Goal: Information Seeking & Learning: Understand process/instructions

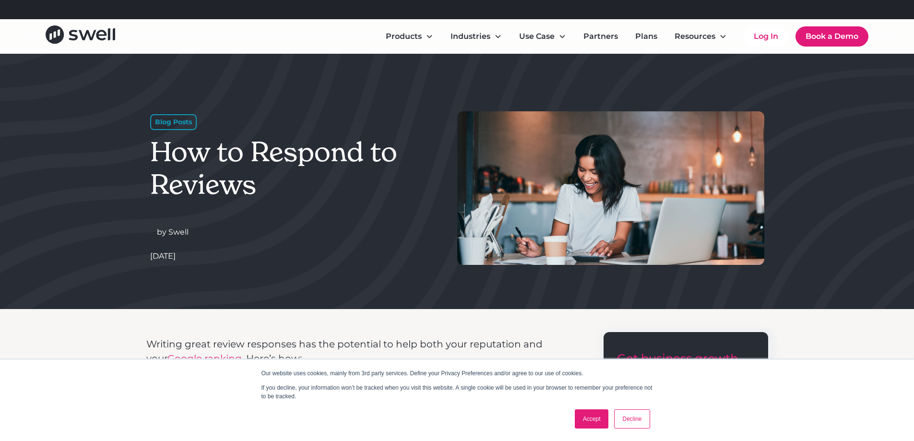
click at [593, 423] on link "Accept" at bounding box center [592, 418] width 34 height 19
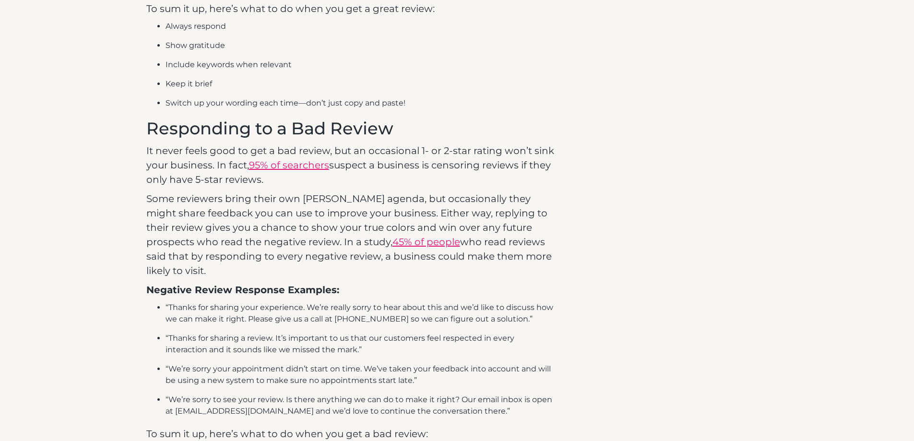
scroll to position [1055, 0]
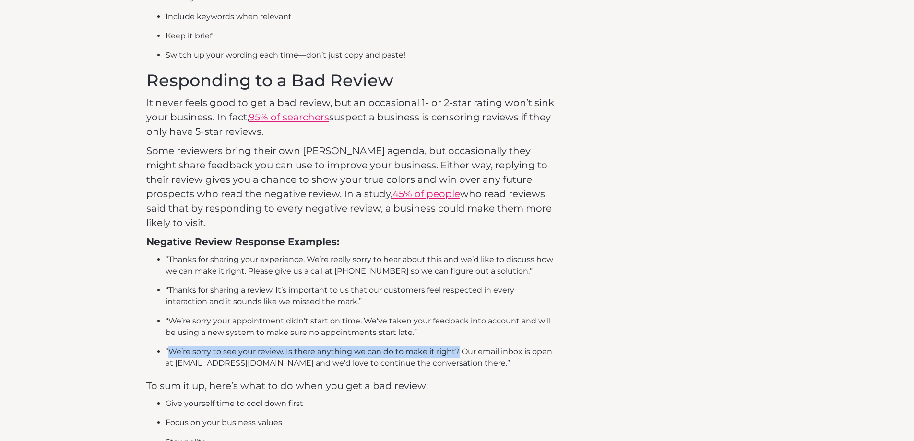
drag, startPoint x: 456, startPoint y: 312, endPoint x: 167, endPoint y: 306, distance: 288.8
click at [167, 346] on li "“We’re sorry to see your review. Is there anything we can do to make it right? …" at bounding box center [360, 357] width 391 height 23
copy li "We’re sorry to see your review. Is there anything we can do to make it right?"
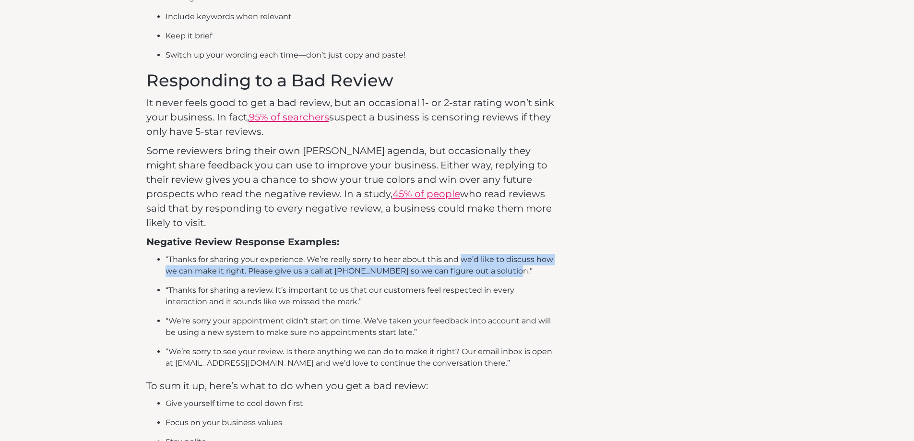
drag, startPoint x: 461, startPoint y: 218, endPoint x: 506, endPoint y: 231, distance: 46.5
click at [506, 254] on li "“Thanks for sharing your experience. We’re really sorry to hear about this and …" at bounding box center [360, 265] width 391 height 23
copy li "we’d like to discuss how we can make it right. Please give us a call at [PHONE_…"
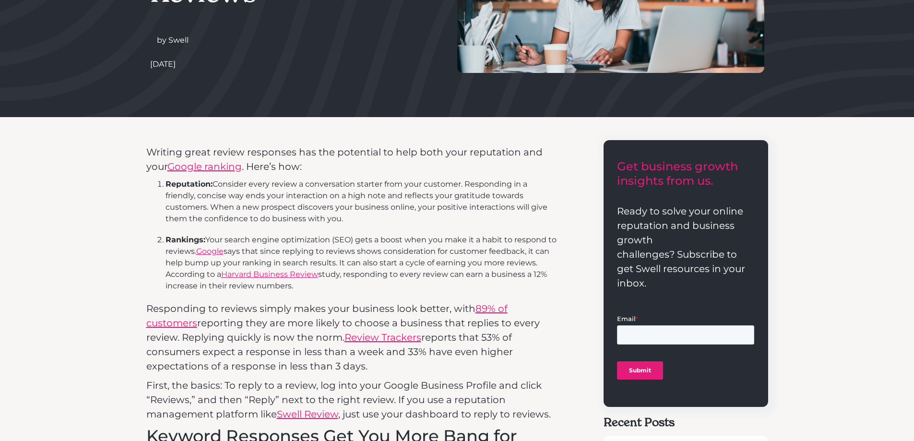
scroll to position [0, 0]
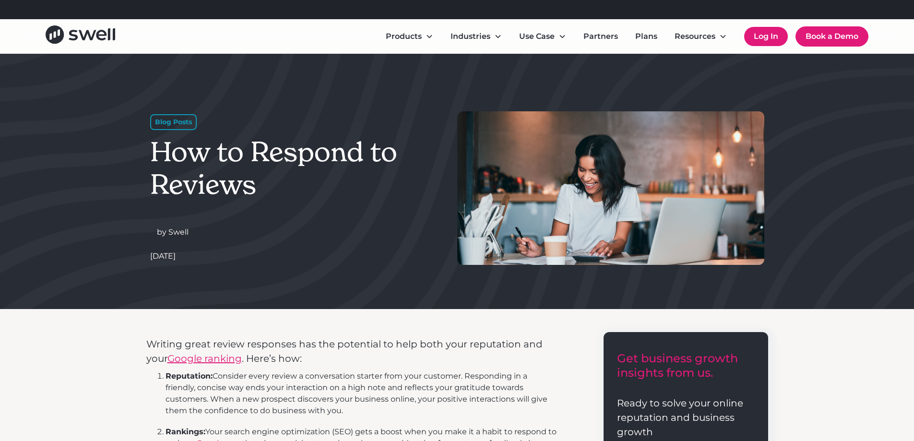
click at [775, 38] on link "Log In" at bounding box center [766, 36] width 44 height 19
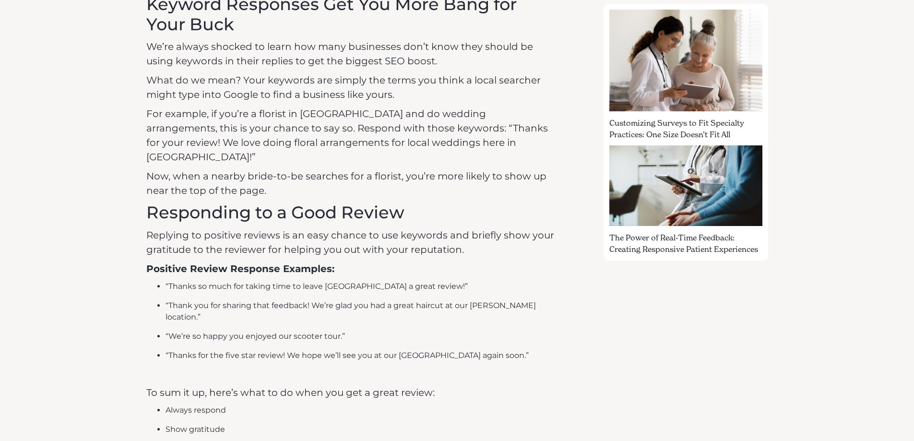
scroll to position [720, 0]
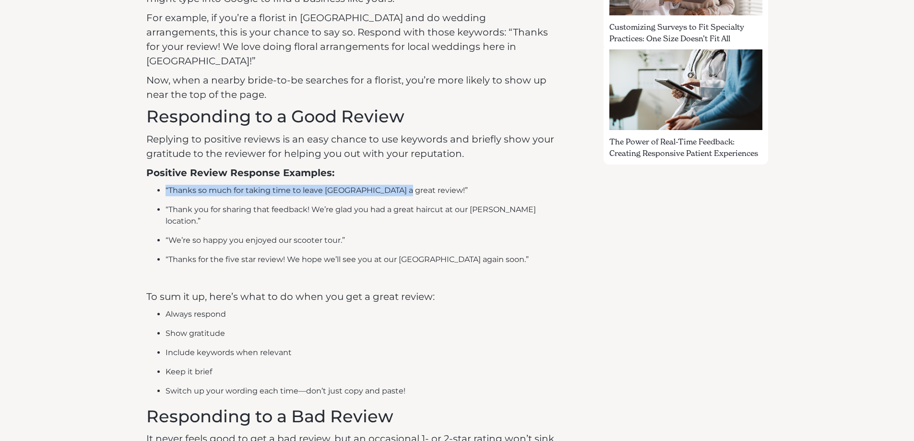
drag, startPoint x: 406, startPoint y: 177, endPoint x: 163, endPoint y: 173, distance: 242.8
click at [163, 185] on ul "“Thanks so much for taking time to leave [GEOGRAPHIC_DATA] a great review!” “Th…" at bounding box center [351, 225] width 411 height 81
click at [184, 185] on ul "“Thanks so much for taking time to leave [GEOGRAPHIC_DATA] a great review!” “Th…" at bounding box center [351, 225] width 411 height 81
drag, startPoint x: 169, startPoint y: 176, endPoint x: 389, endPoint y: 177, distance: 219.7
click at [390, 185] on li "“Thanks so much for taking time to leave [GEOGRAPHIC_DATA] a great review!”" at bounding box center [360, 191] width 391 height 12
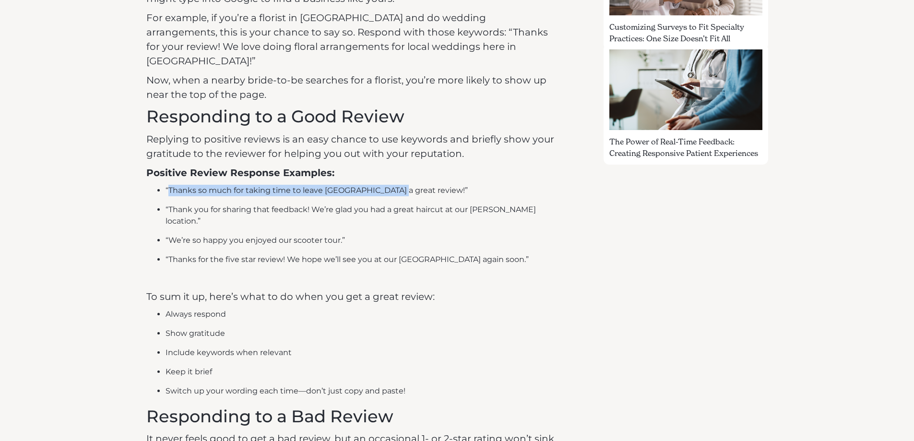
copy li "Thanks so much for taking time to leave [GEOGRAPHIC_DATA] a great review!"
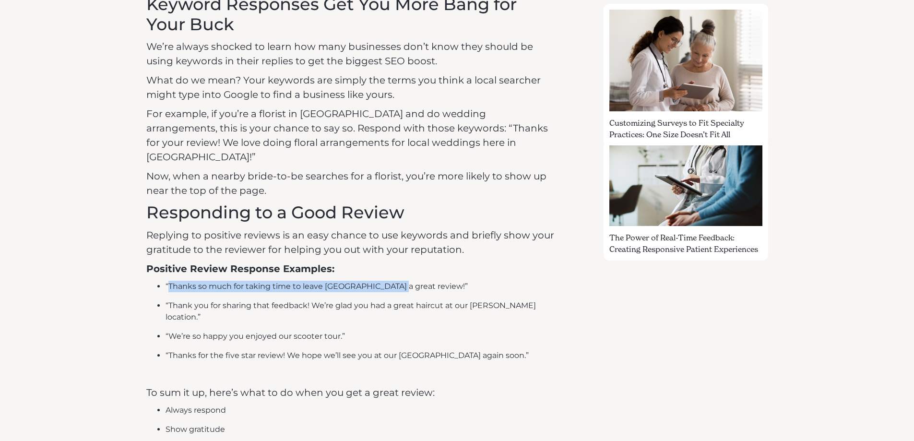
scroll to position [672, 0]
